Goal: Task Accomplishment & Management: Manage account settings

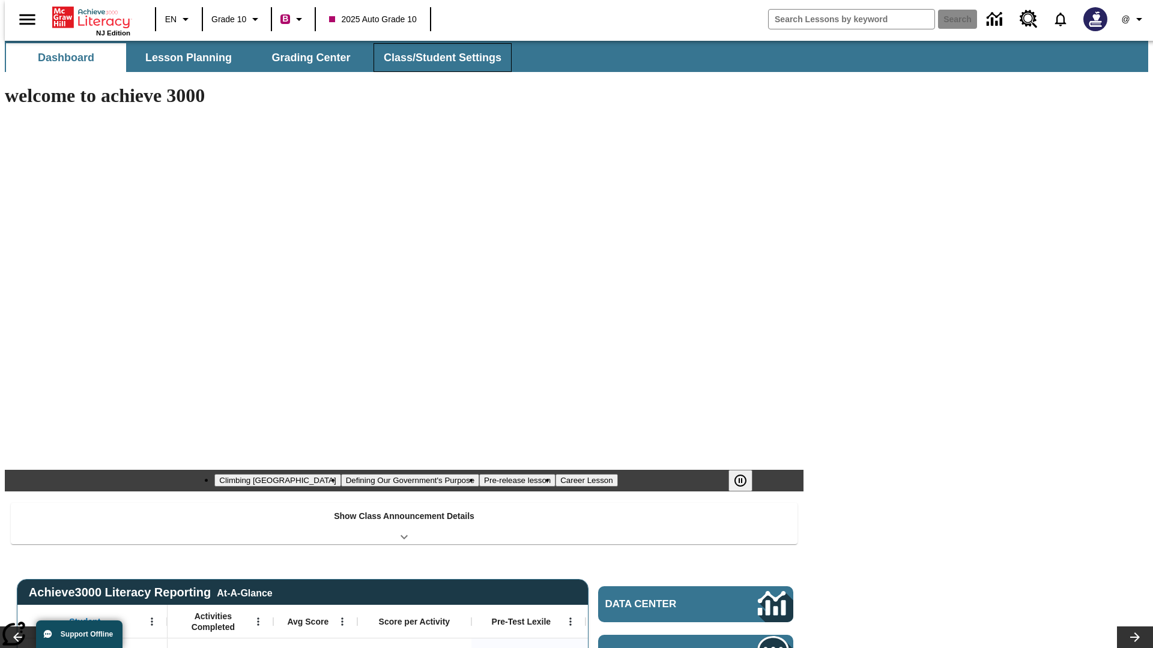
click at [436, 58] on button "Class/Student Settings" at bounding box center [442, 57] width 138 height 29
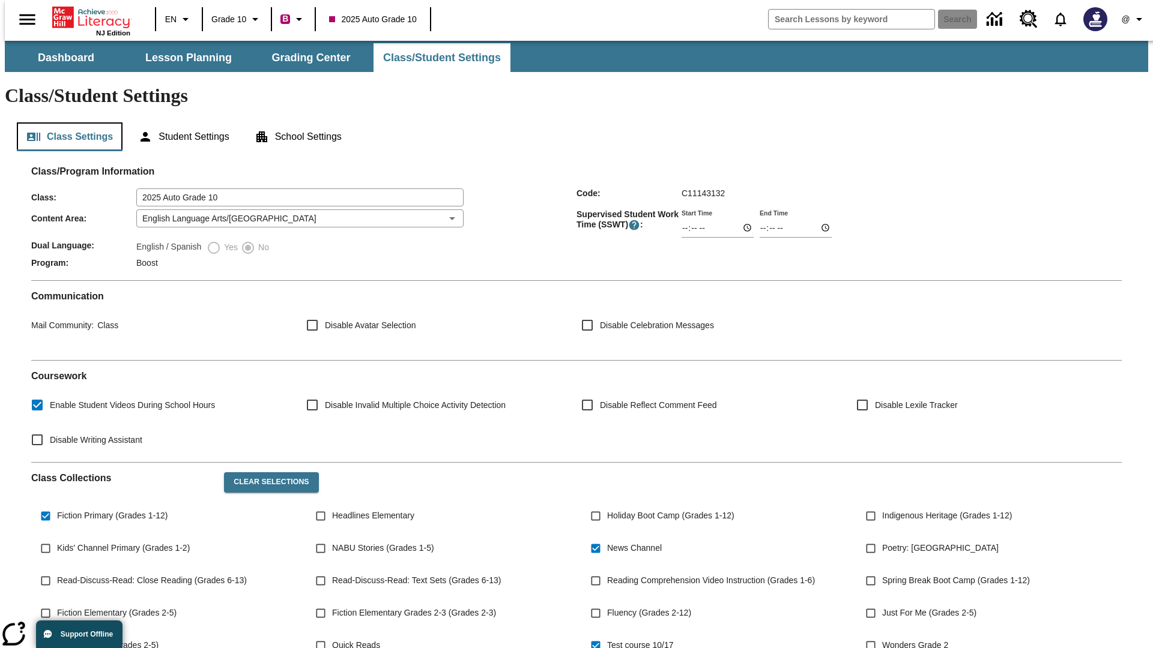
click at [65, 122] on button "Class Settings" at bounding box center [70, 136] width 106 height 29
type input "17:35"
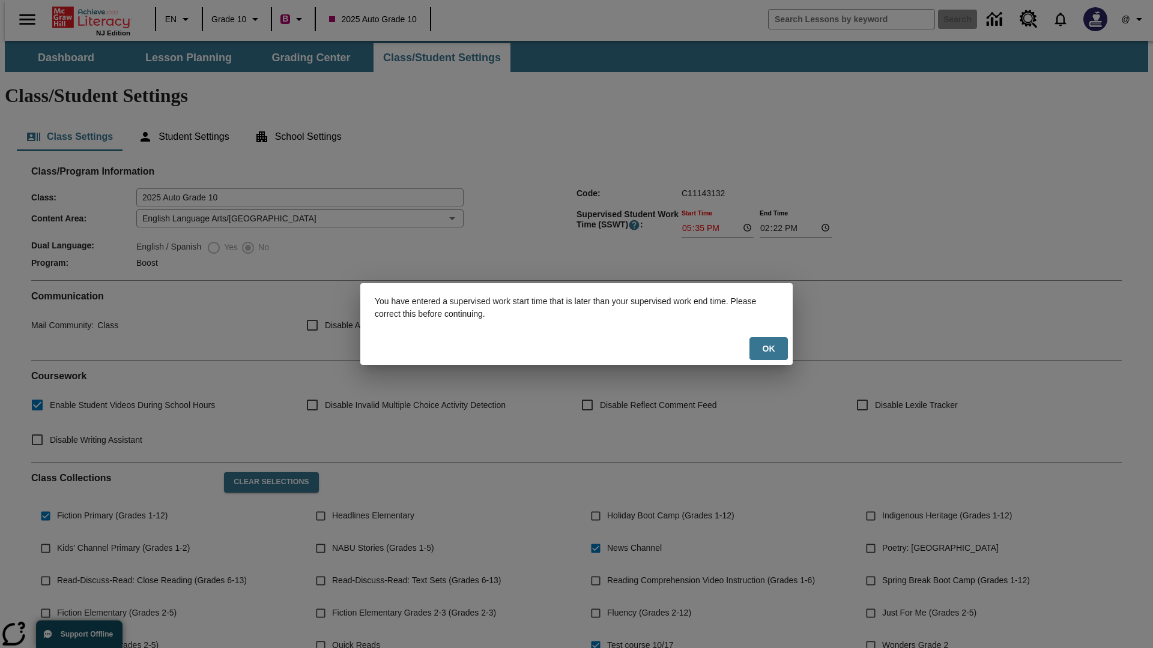
scroll to position [176, 0]
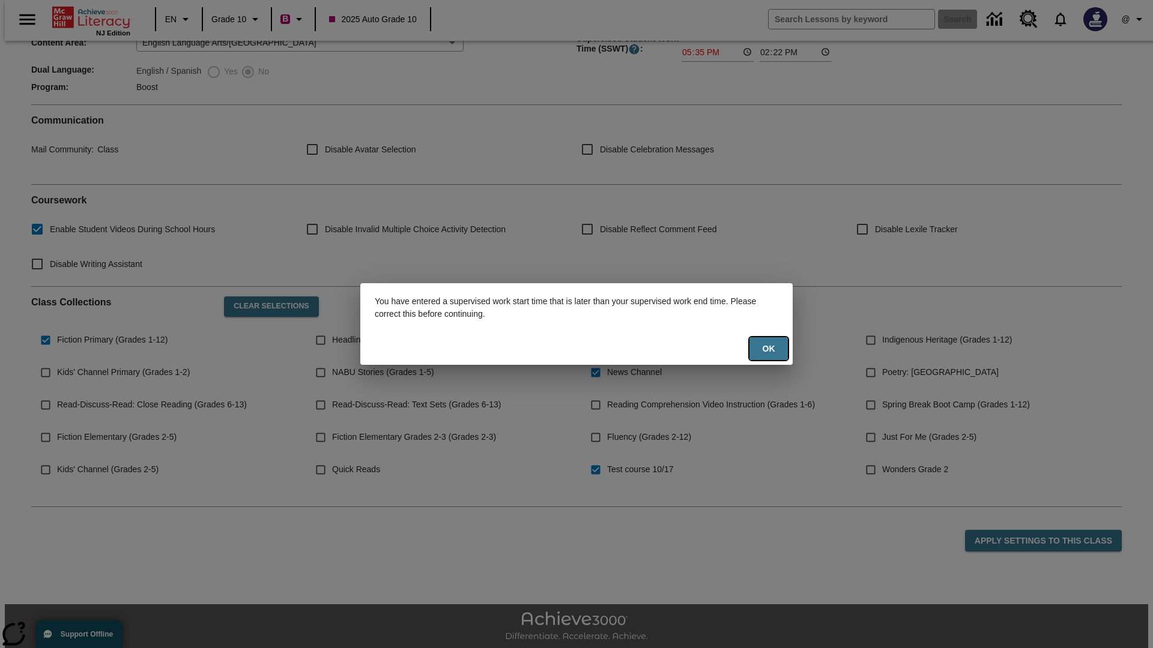
click at [768, 349] on button "Ok" at bounding box center [768, 348] width 38 height 23
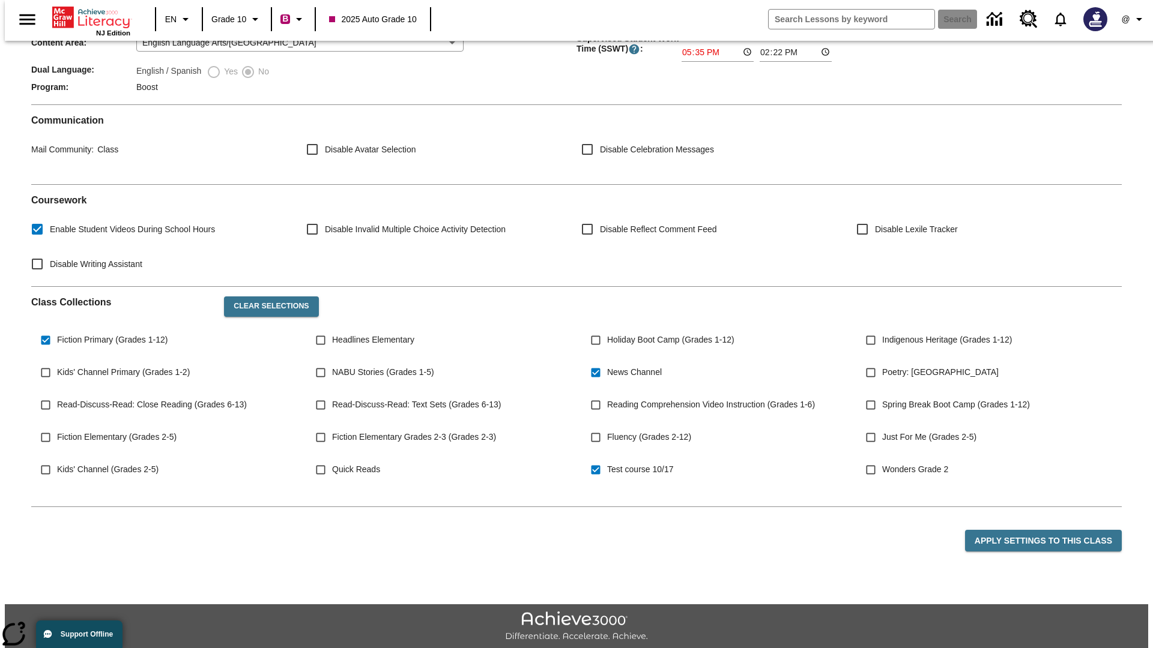
type input "17:35"
click at [1050, 530] on button "Apply Settings to this Class" at bounding box center [1043, 541] width 157 height 22
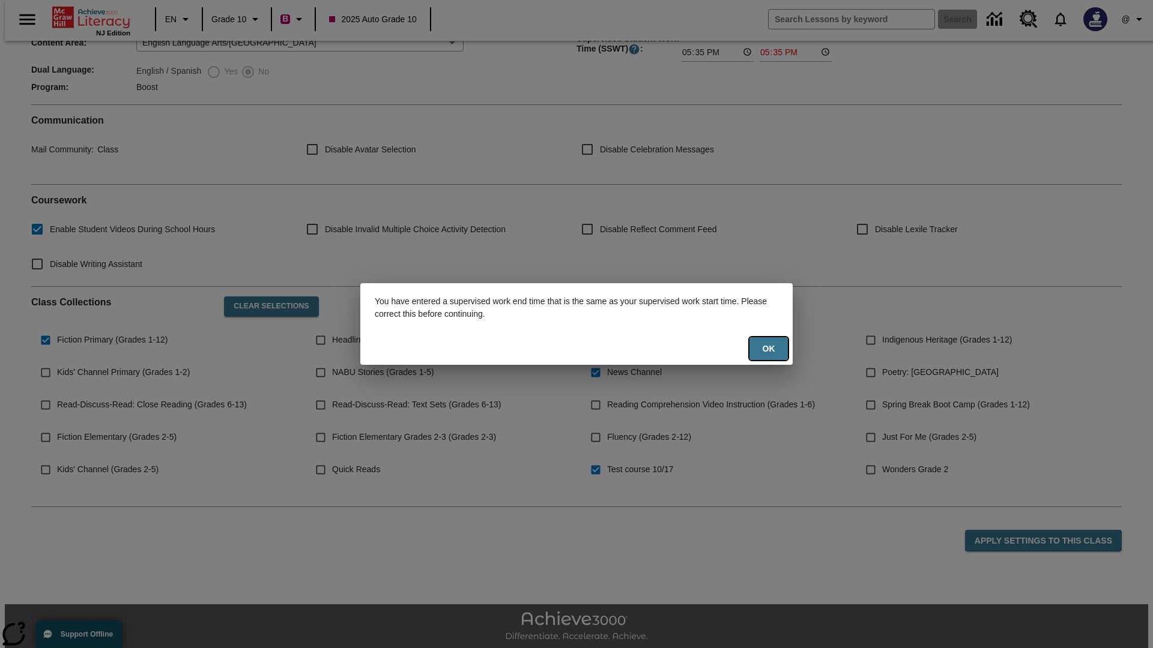
click at [768, 349] on button "Ok" at bounding box center [768, 348] width 38 height 23
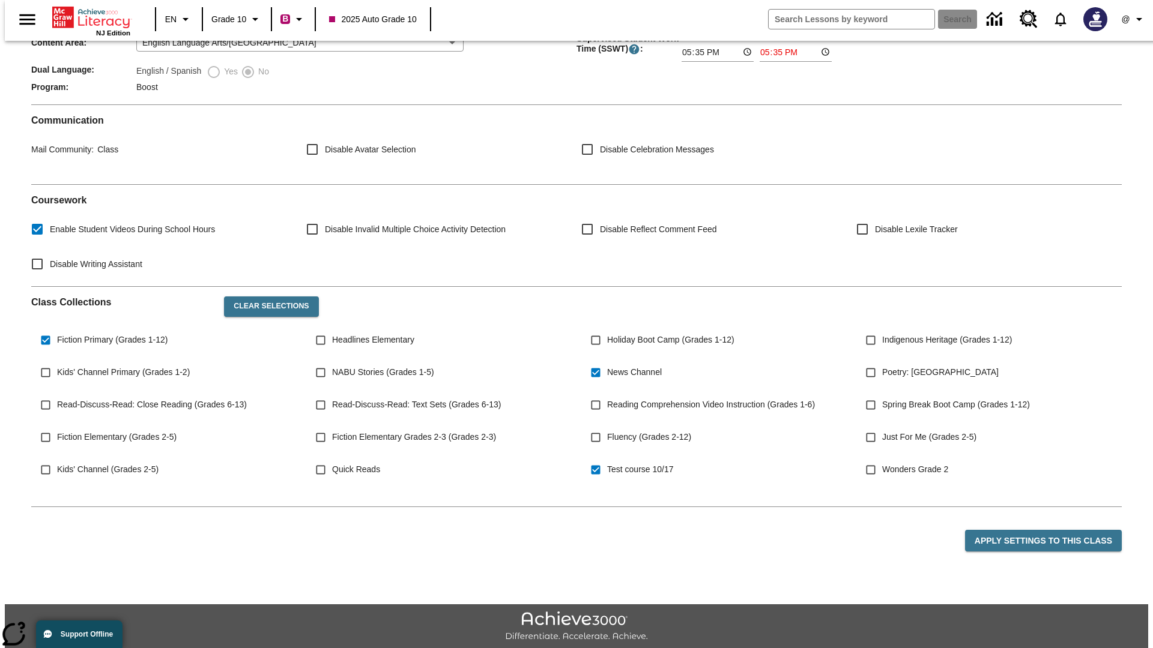
type input "23:35"
type input "23:36"
click at [1050, 530] on button "Apply Settings to this Class" at bounding box center [1043, 541] width 157 height 22
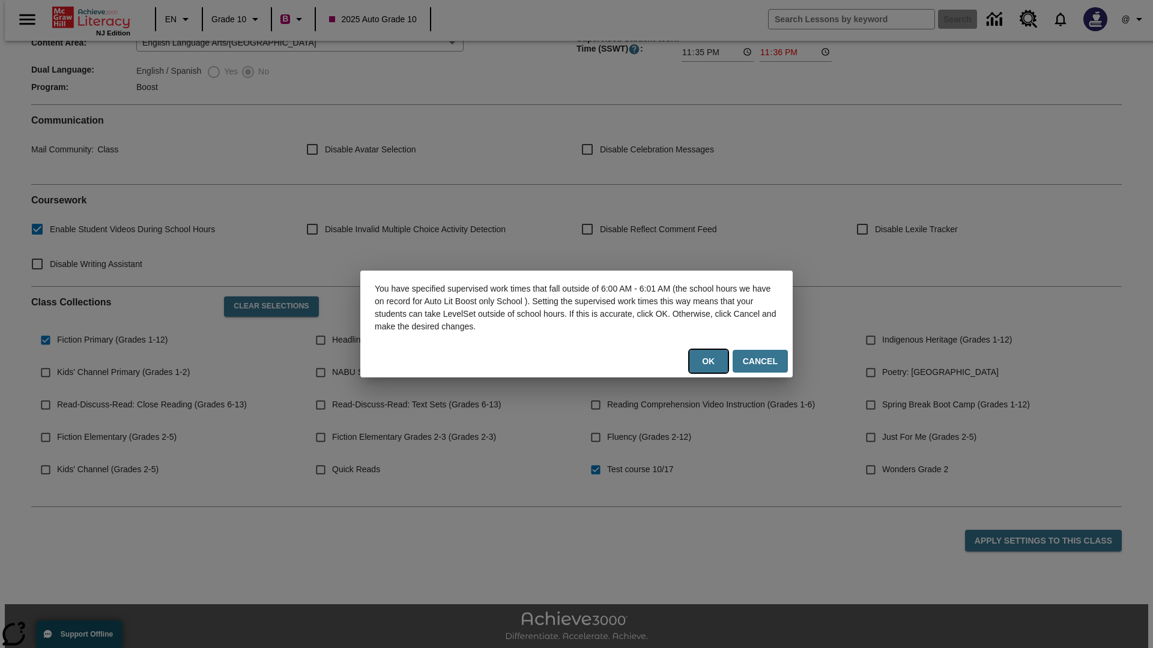
click at [711, 361] on button "Ok" at bounding box center [708, 361] width 38 height 23
